Goal: Task Accomplishment & Management: Use online tool/utility

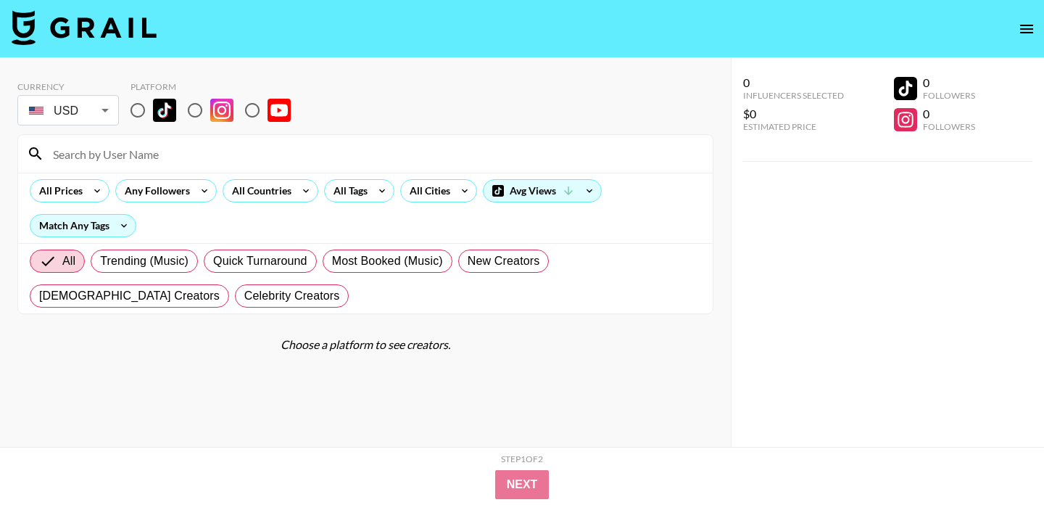
drag, startPoint x: 133, startPoint y: 112, endPoint x: 133, endPoint y: 128, distance: 16.0
click at [133, 112] on input "radio" at bounding box center [138, 110] width 30 height 30
radio input "true"
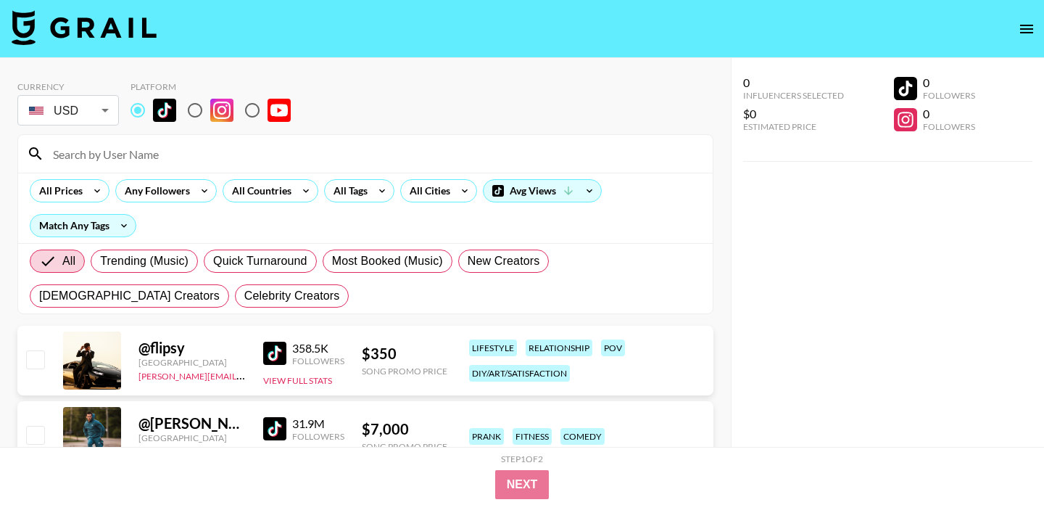
click at [139, 158] on input at bounding box center [374, 153] width 660 height 23
paste input "mrnicknovak"
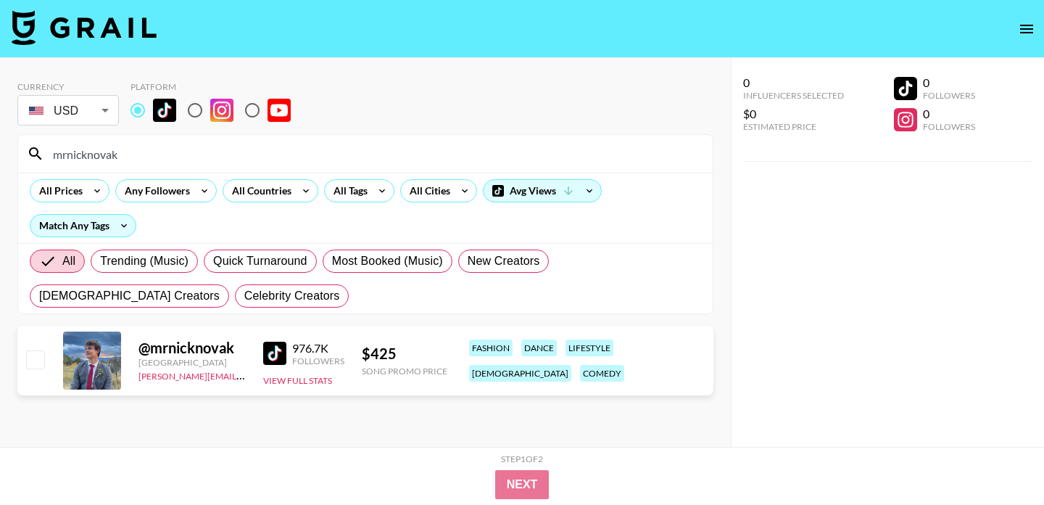
drag, startPoint x: 163, startPoint y: 152, endPoint x: 0, endPoint y: 149, distance: 163.2
click at [0, 149] on div "Currency USD USD ​ Platform mrnicknovak All Prices Any Followers All Countries …" at bounding box center [365, 281] width 731 height 447
paste input "kileeelizabeth"
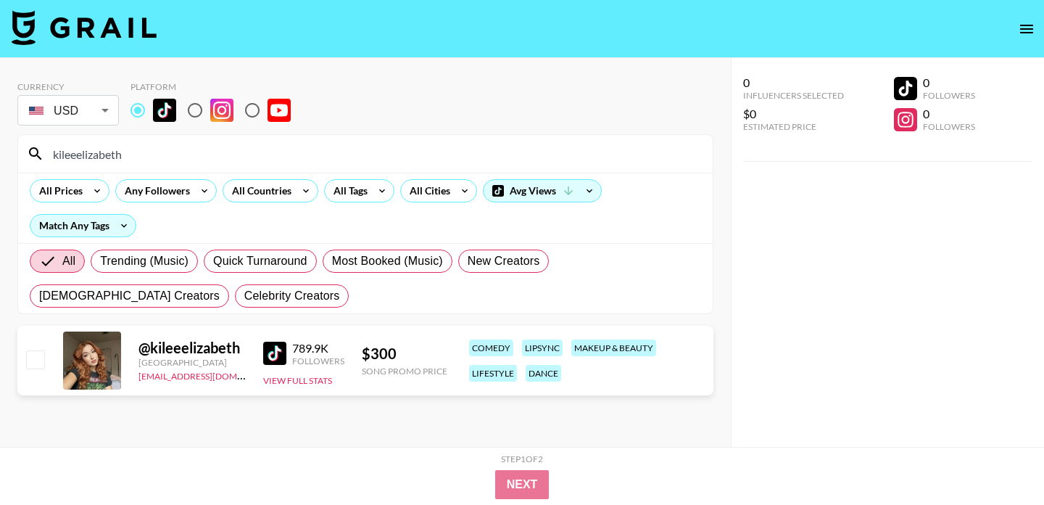
drag, startPoint x: 136, startPoint y: 149, endPoint x: 37, endPoint y: 149, distance: 99.4
click at [37, 149] on div "kileeelizabeth" at bounding box center [365, 154] width 695 height 38
paste input "rylenbesler"
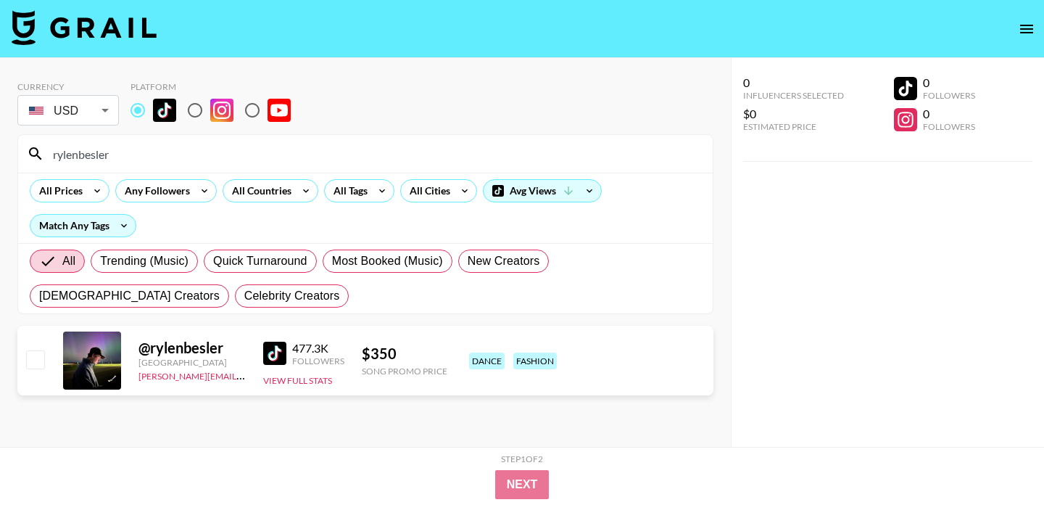
drag, startPoint x: 116, startPoint y: 152, endPoint x: 1, endPoint y: 150, distance: 114.6
click at [1, 152] on div "Currency USD USD ​ Platform rylenbesler All Prices Any Followers All Countries …" at bounding box center [365, 281] width 731 height 447
paste input "jonahalmanza"
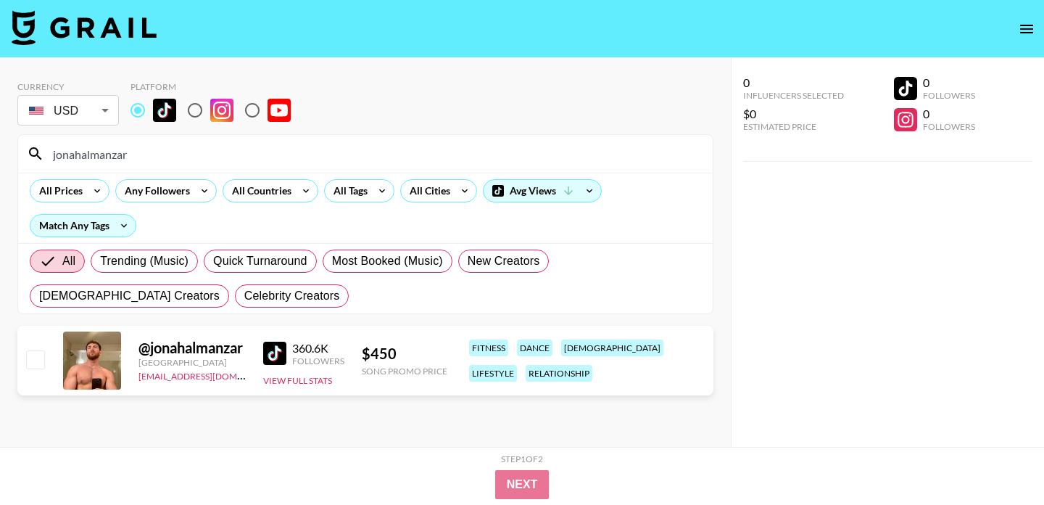
click at [140, 168] on div "jonahalmanzar" at bounding box center [365, 154] width 695 height 38
drag, startPoint x: 140, startPoint y: 155, endPoint x: 8, endPoint y: 155, distance: 132.0
click at [8, 155] on div "Currency USD USD ​ Platform jonahalmanzar All Prices Any Followers All Countrie…" at bounding box center [365, 281] width 731 height 447
paste input "anissiennaa"
type input "anissiennaa"
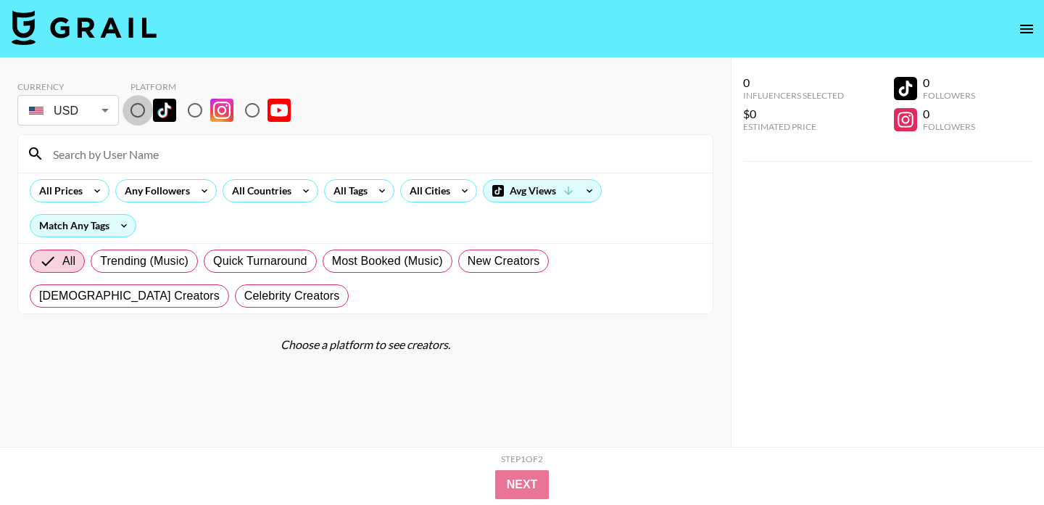
click at [142, 111] on input "radio" at bounding box center [138, 110] width 30 height 30
radio input "true"
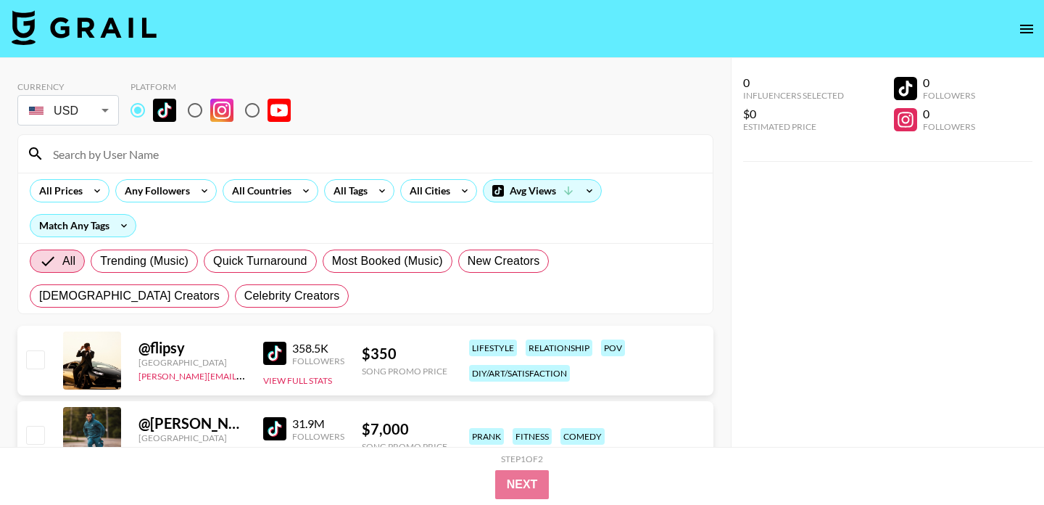
click at [136, 168] on div at bounding box center [365, 154] width 695 height 38
click at [144, 157] on input at bounding box center [374, 153] width 660 height 23
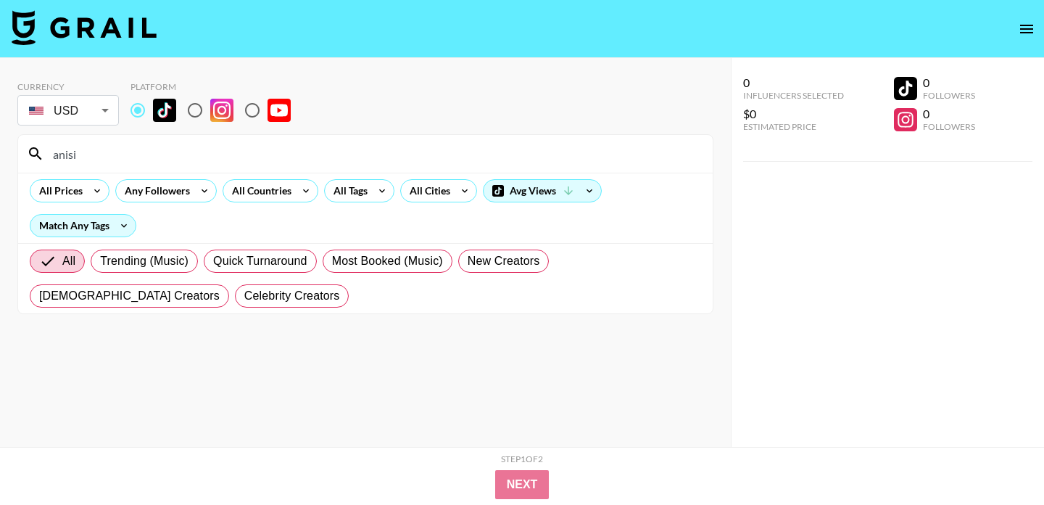
type input "anis"
